Goal: Task Accomplishment & Management: Complete application form

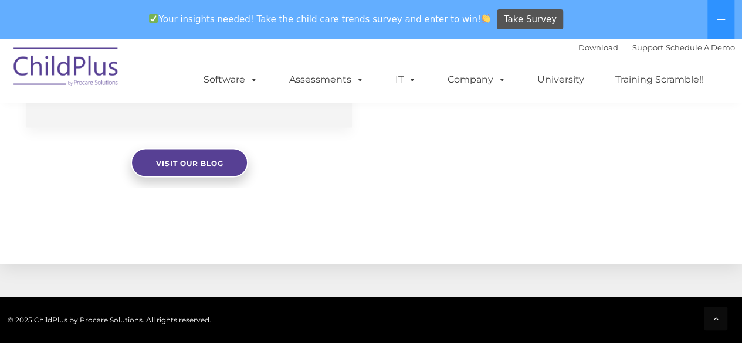
scroll to position [1028, 0]
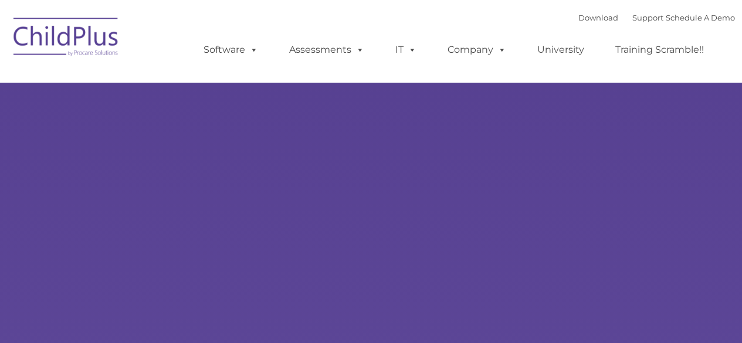
type input ""
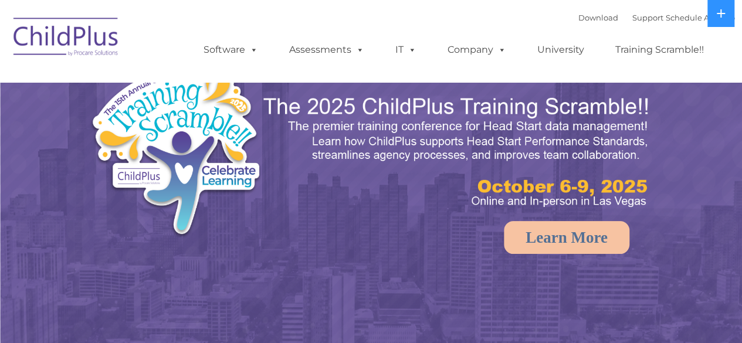
select select "MEDIUM"
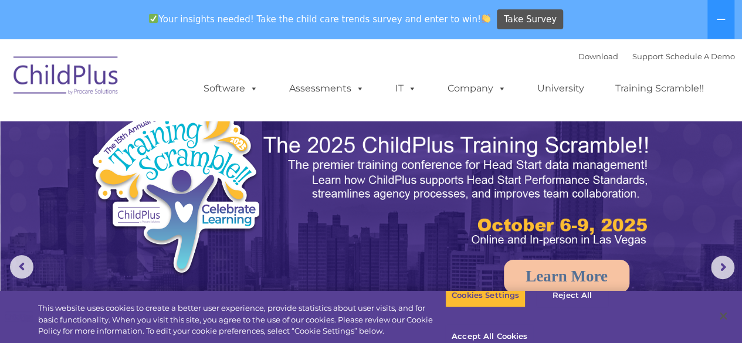
click at [297, 123] on img at bounding box center [214, 193] width 249 height 182
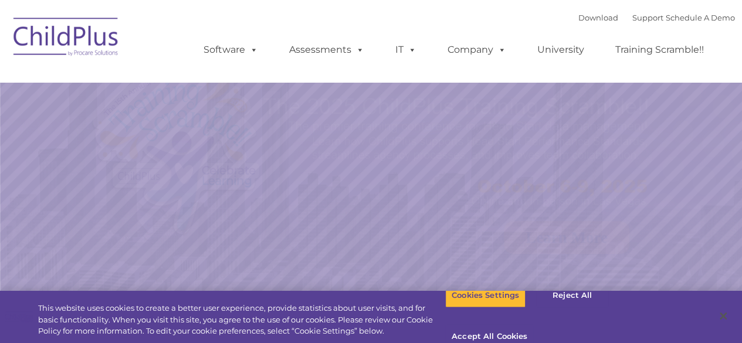
select select "MEDIUM"
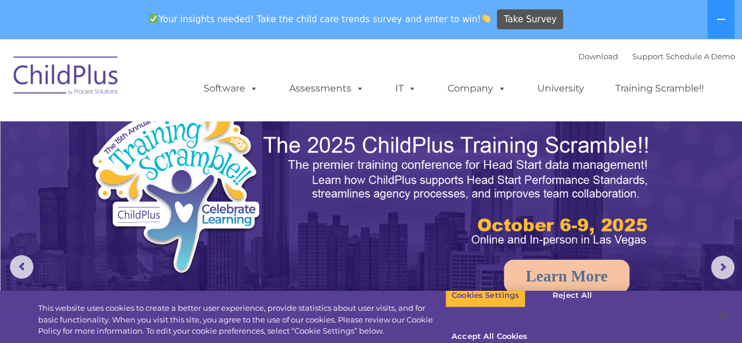
click at [690, 162] on img at bounding box center [372, 272] width 742 height 467
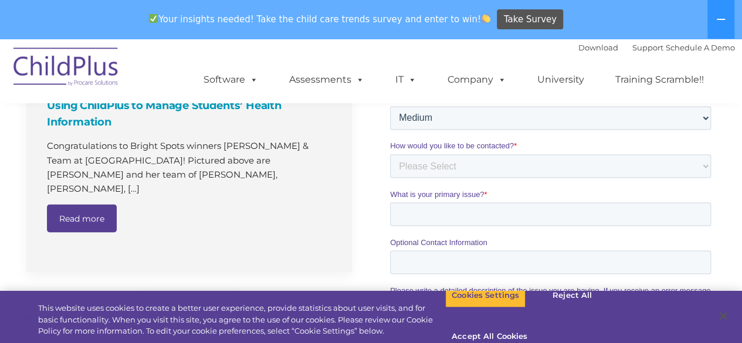
scroll to position [962, 0]
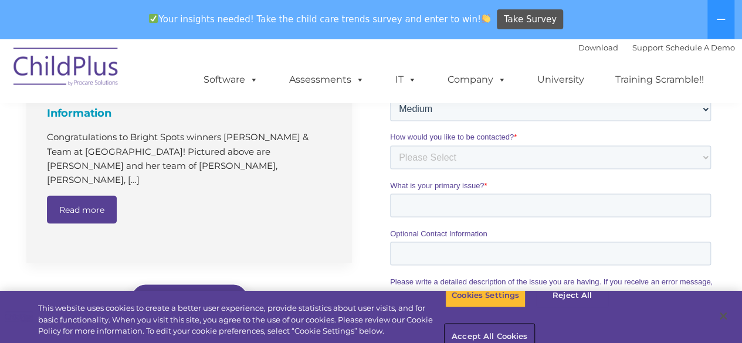
click at [534, 325] on button "Accept All Cookies" at bounding box center [489, 337] width 89 height 25
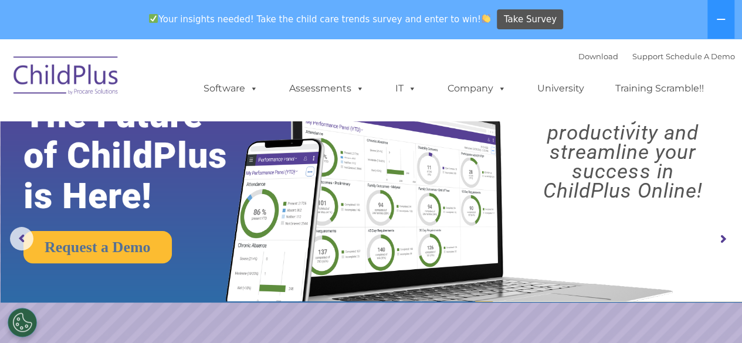
scroll to position [0, 0]
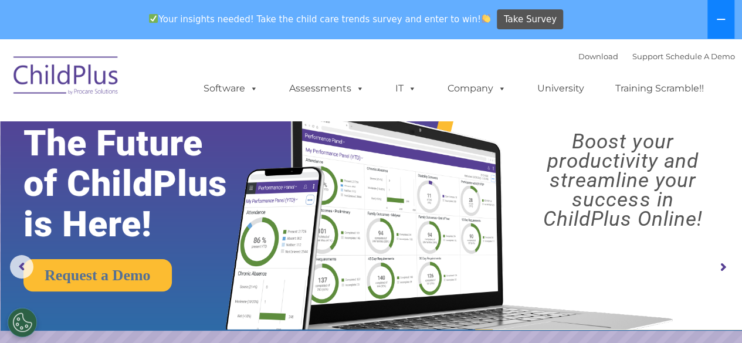
click at [712, 20] on button at bounding box center [720, 19] width 27 height 39
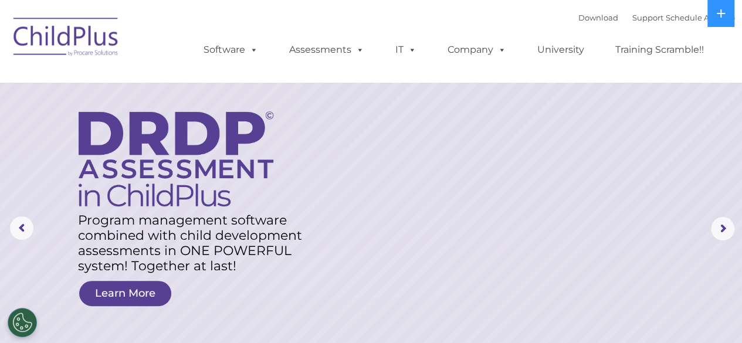
click at [77, 46] on img at bounding box center [66, 38] width 117 height 59
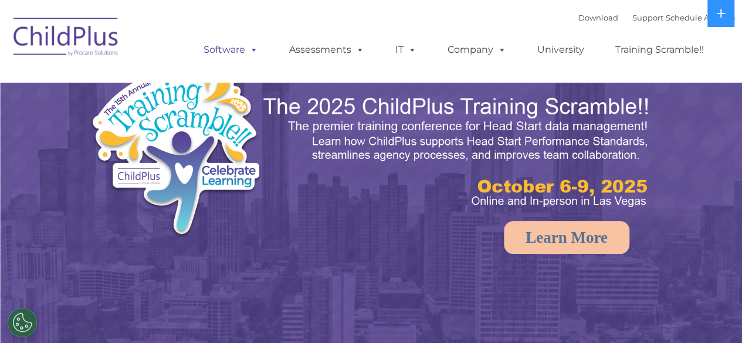
select select "MEDIUM"
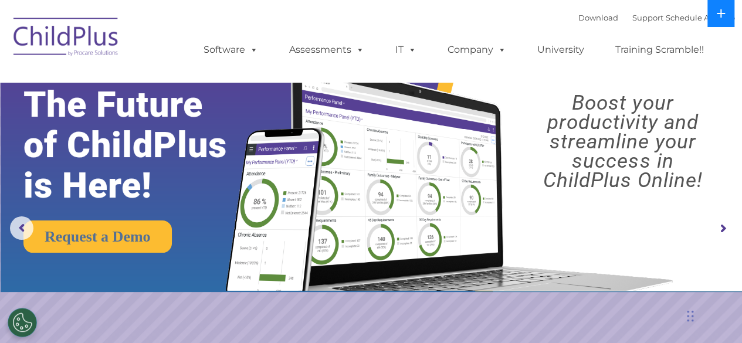
click at [729, 13] on button at bounding box center [720, 13] width 27 height 27
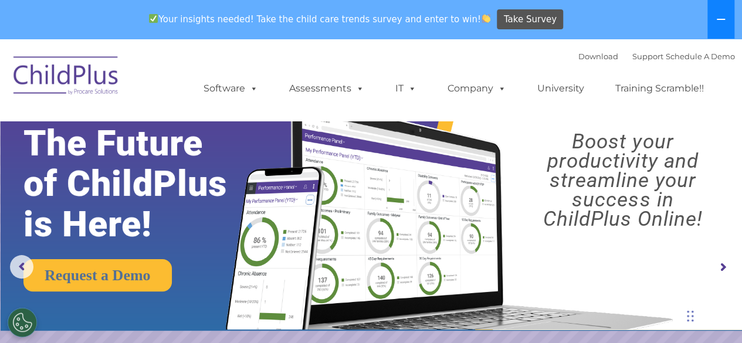
click at [724, 15] on icon at bounding box center [720, 19] width 9 height 9
